Goal: Book appointment/travel/reservation

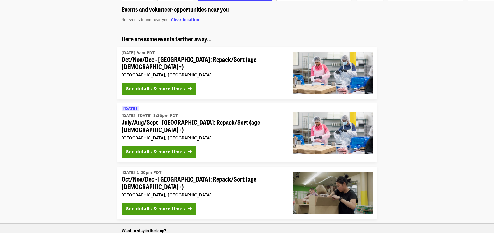
scroll to position [52, 0]
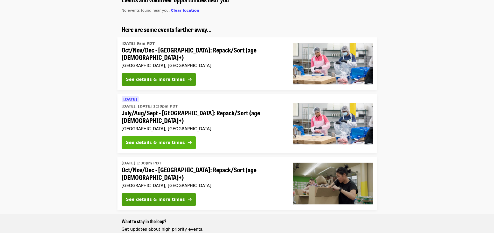
click at [168, 139] on div "See details & more times" at bounding box center [155, 142] width 59 height 6
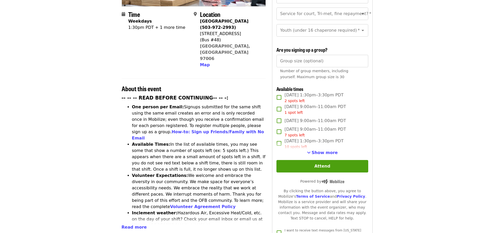
scroll to position [130, 0]
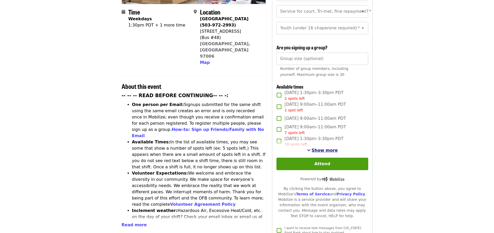
click at [326, 148] on span "Show more" at bounding box center [325, 150] width 26 height 5
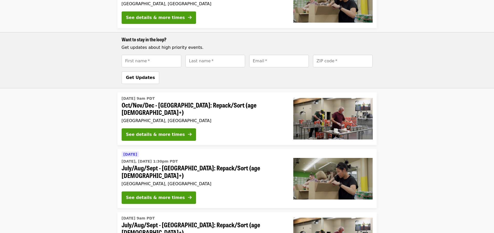
scroll to position [259, 0]
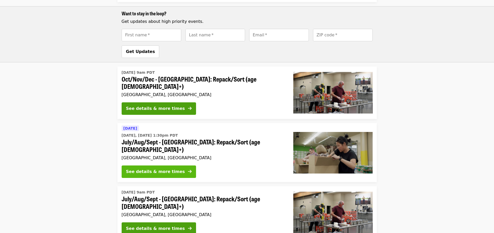
click at [170, 168] on div "See details & more times" at bounding box center [155, 171] width 59 height 6
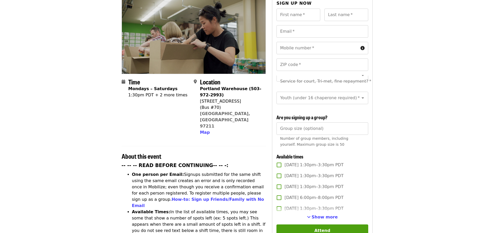
scroll to position [78, 0]
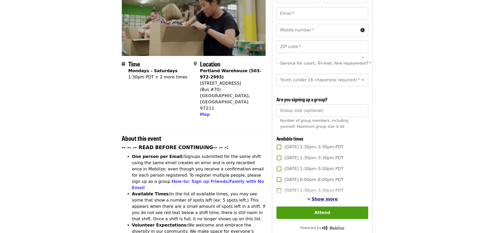
click at [325, 198] on span "Show more" at bounding box center [325, 198] width 26 height 5
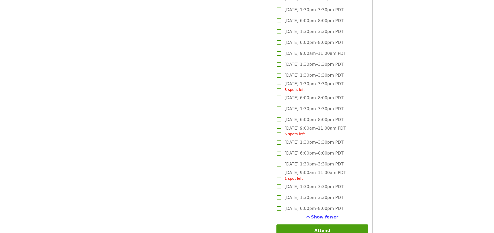
scroll to position [649, 0]
